Goal: Check status: Check status

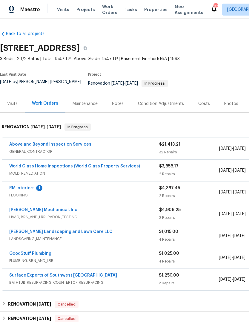
click at [61, 164] on link "World Class Home Inspections (World Class Property Services)" at bounding box center [74, 166] width 131 height 4
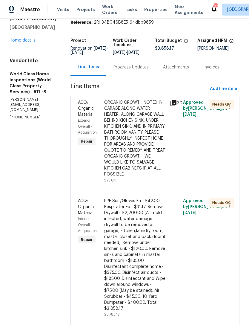
scroll to position [25, 0]
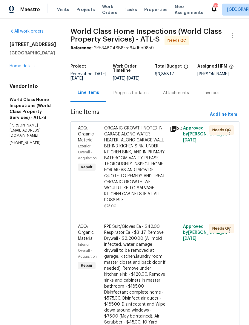
click at [24, 68] on link "Home details" at bounding box center [23, 66] width 26 height 4
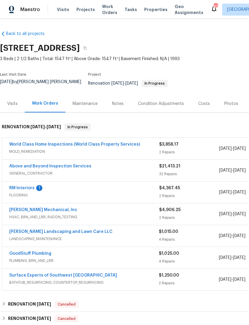
click at [76, 142] on link "World Class Home Inspections (World Class Property Services)" at bounding box center [74, 144] width 131 height 4
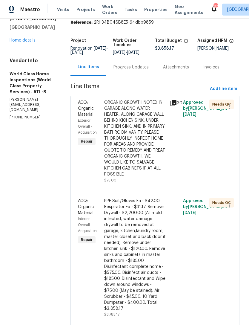
scroll to position [25, 0]
click at [134, 71] on div "Progress Updates" at bounding box center [131, 68] width 35 height 6
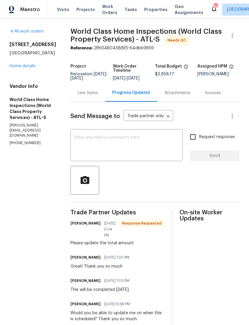
click at [130, 95] on div "Progress Updates" at bounding box center [131, 93] width 38 height 6
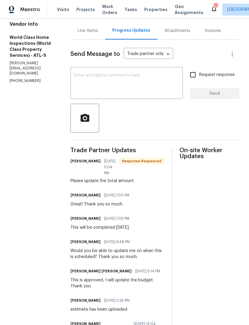
scroll to position [28, 0]
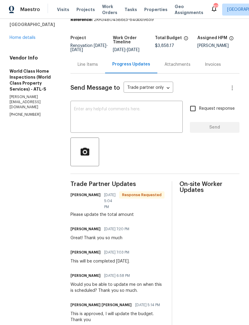
click at [27, 40] on link "Home details" at bounding box center [23, 38] width 26 height 4
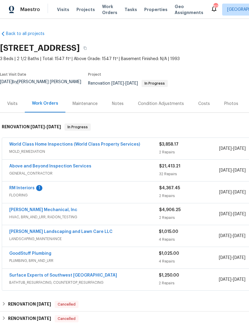
click at [87, 142] on link "World Class Home Inspections (World Class Property Services)" at bounding box center [74, 144] width 131 height 4
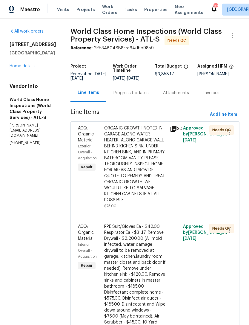
click at [132, 96] on div "Progress Updates" at bounding box center [131, 93] width 35 height 6
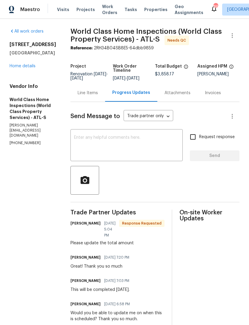
click at [32, 68] on link "Home details" at bounding box center [23, 66] width 26 height 4
